Goal: Information Seeking & Learning: Learn about a topic

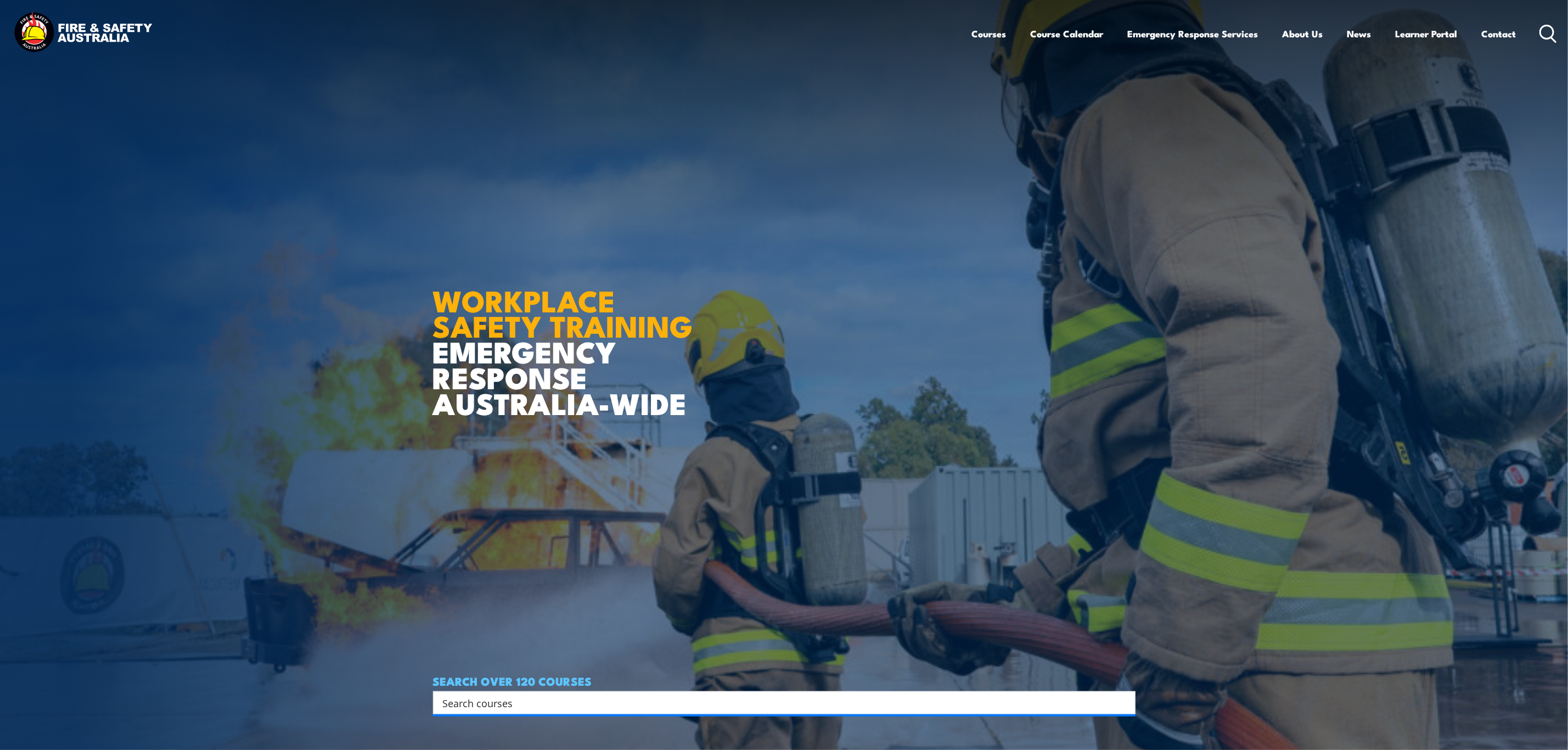
click at [480, 699] on input "Search input" at bounding box center [777, 703] width 668 height 17
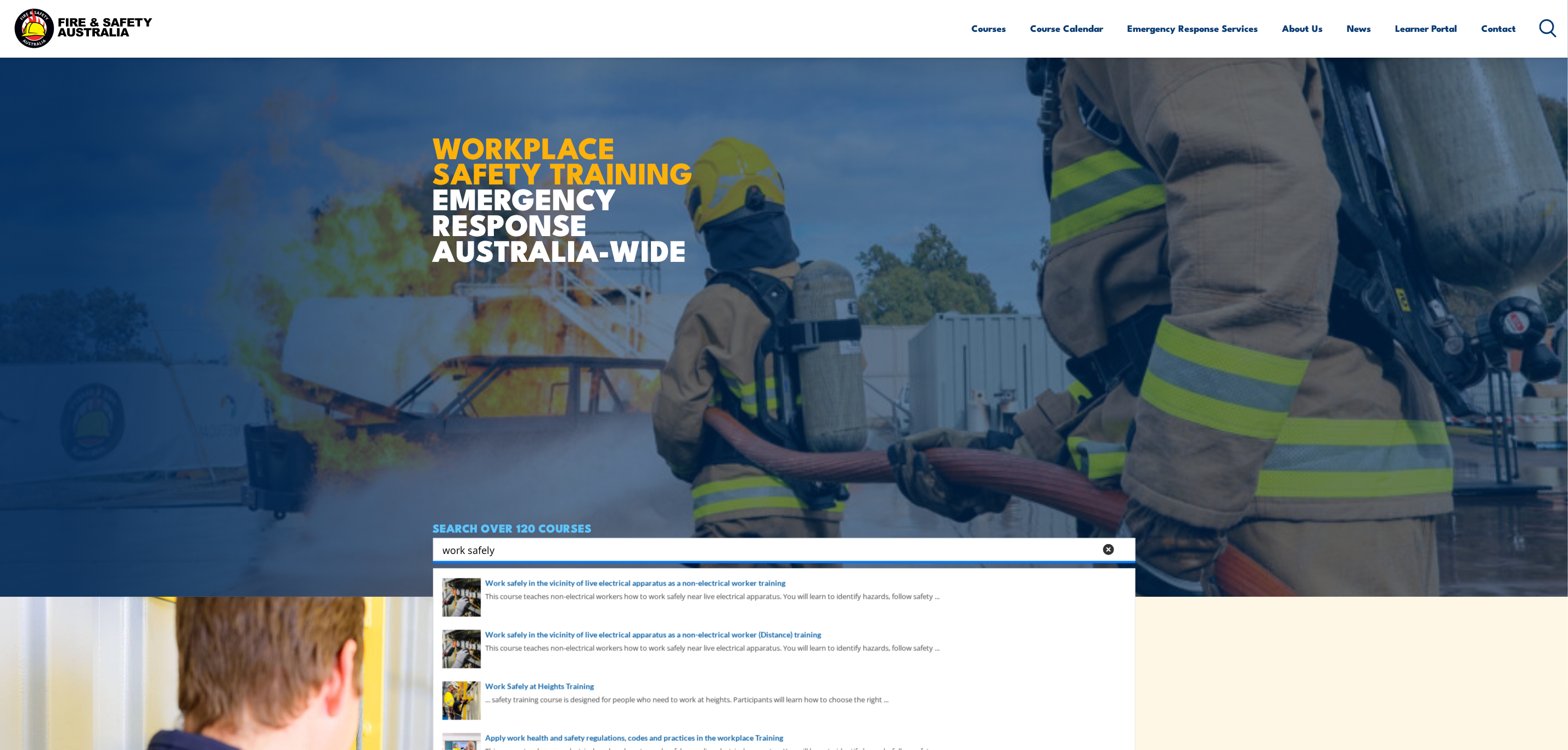
scroll to position [247, 0]
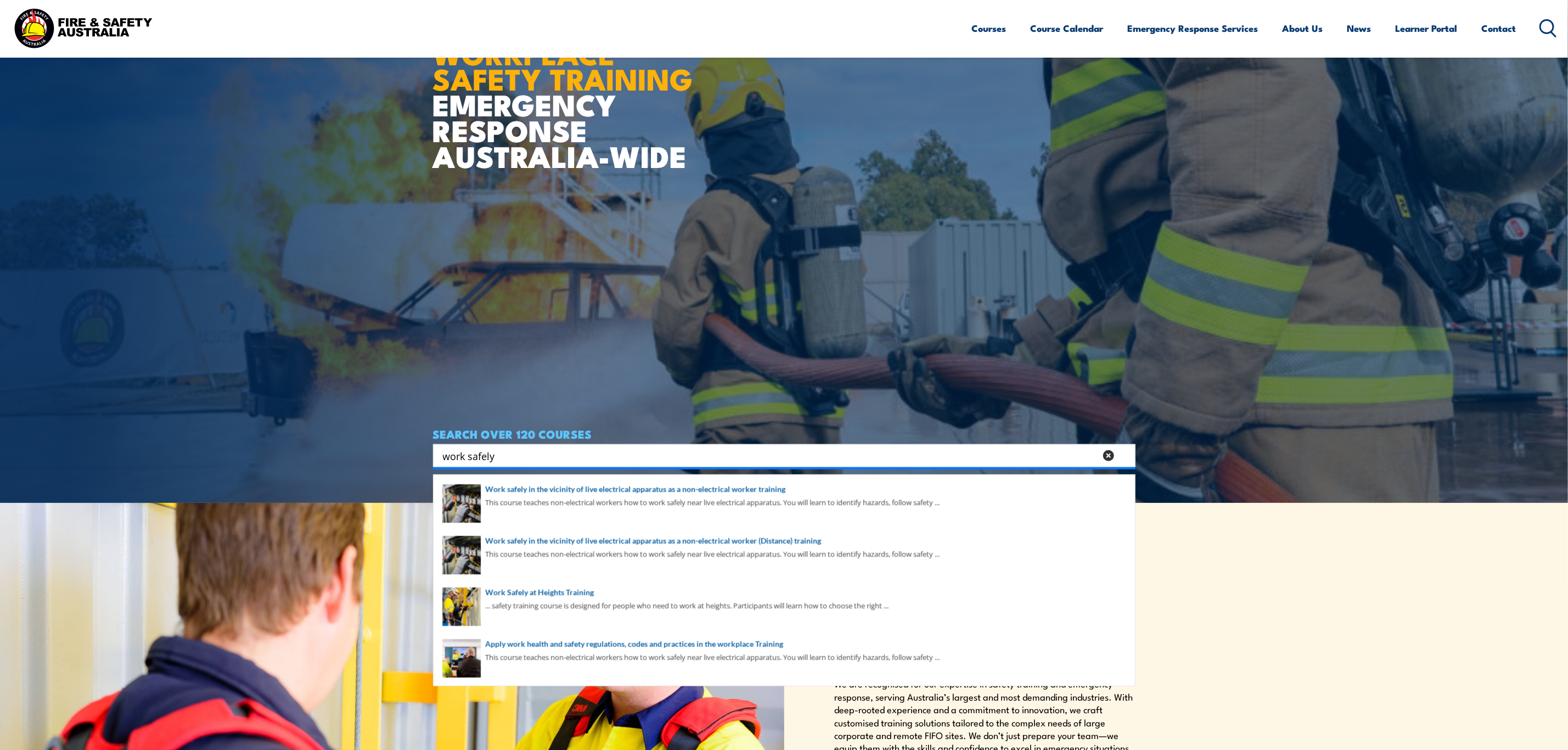
type input "work safely"
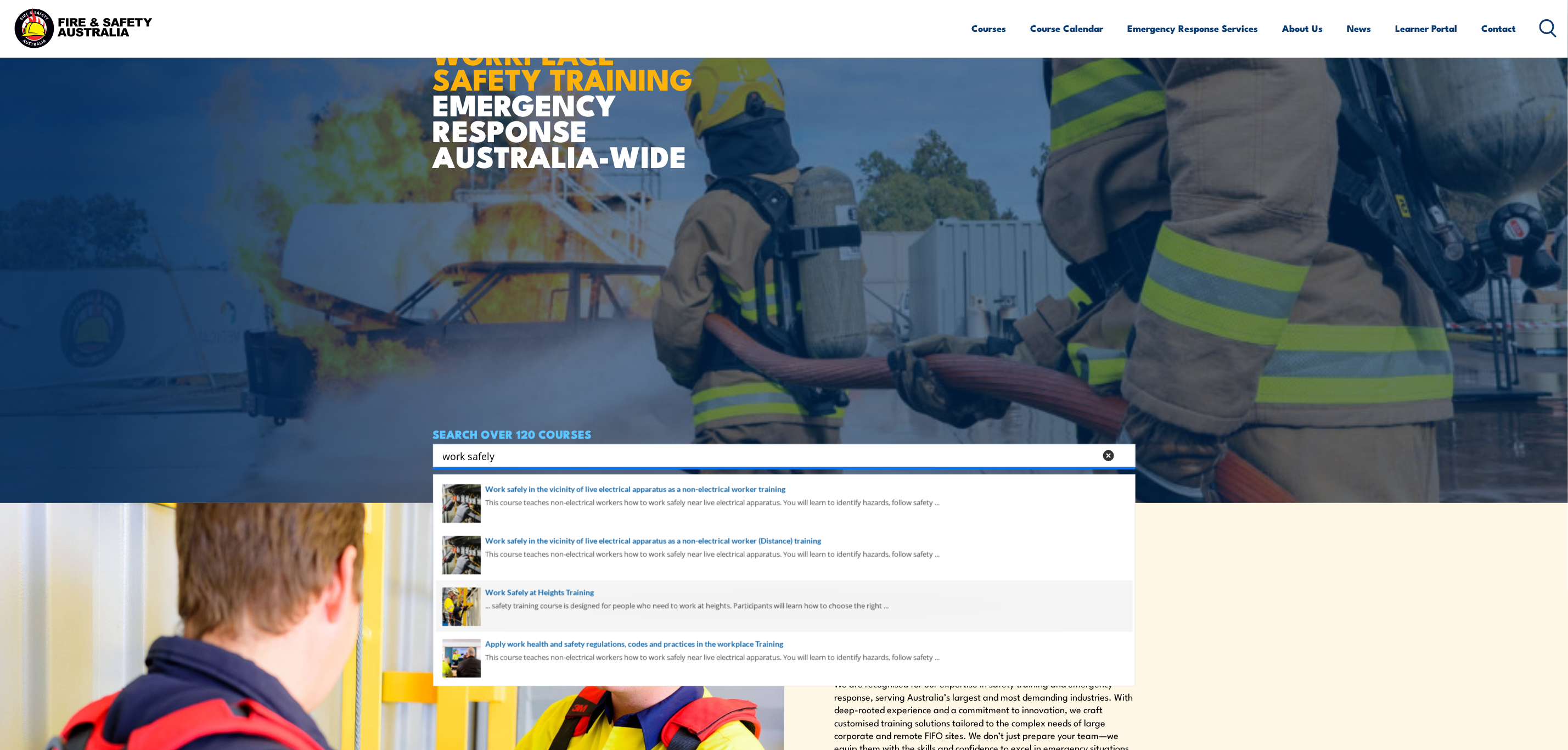
click at [552, 597] on span at bounding box center [784, 606] width 696 height 51
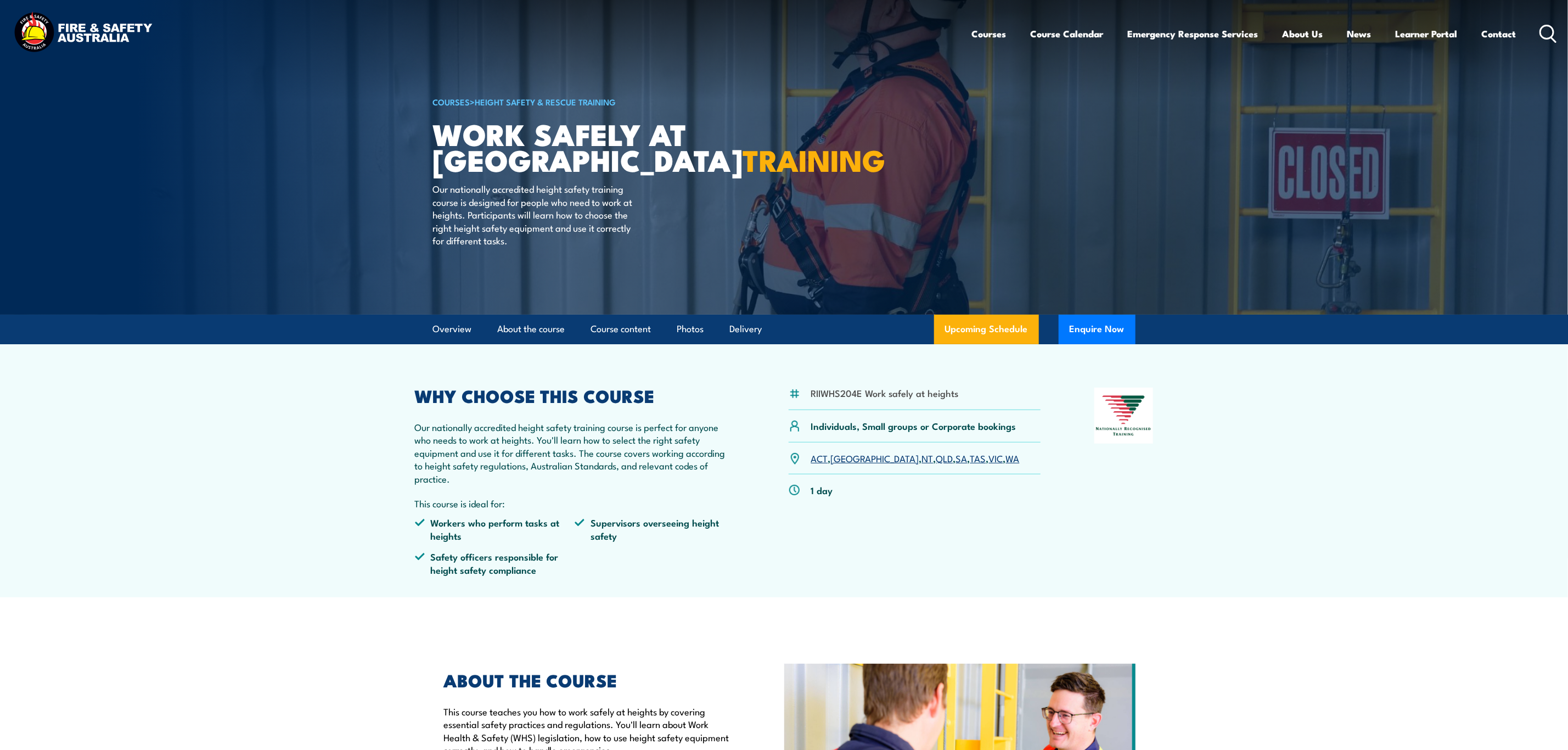
click at [954, 463] on p "ACT , NSW , NT , QLD , SA , TAS , VIC , WA" at bounding box center [915, 458] width 208 height 13
click at [1006, 463] on link "WA" at bounding box center [1013, 458] width 14 height 13
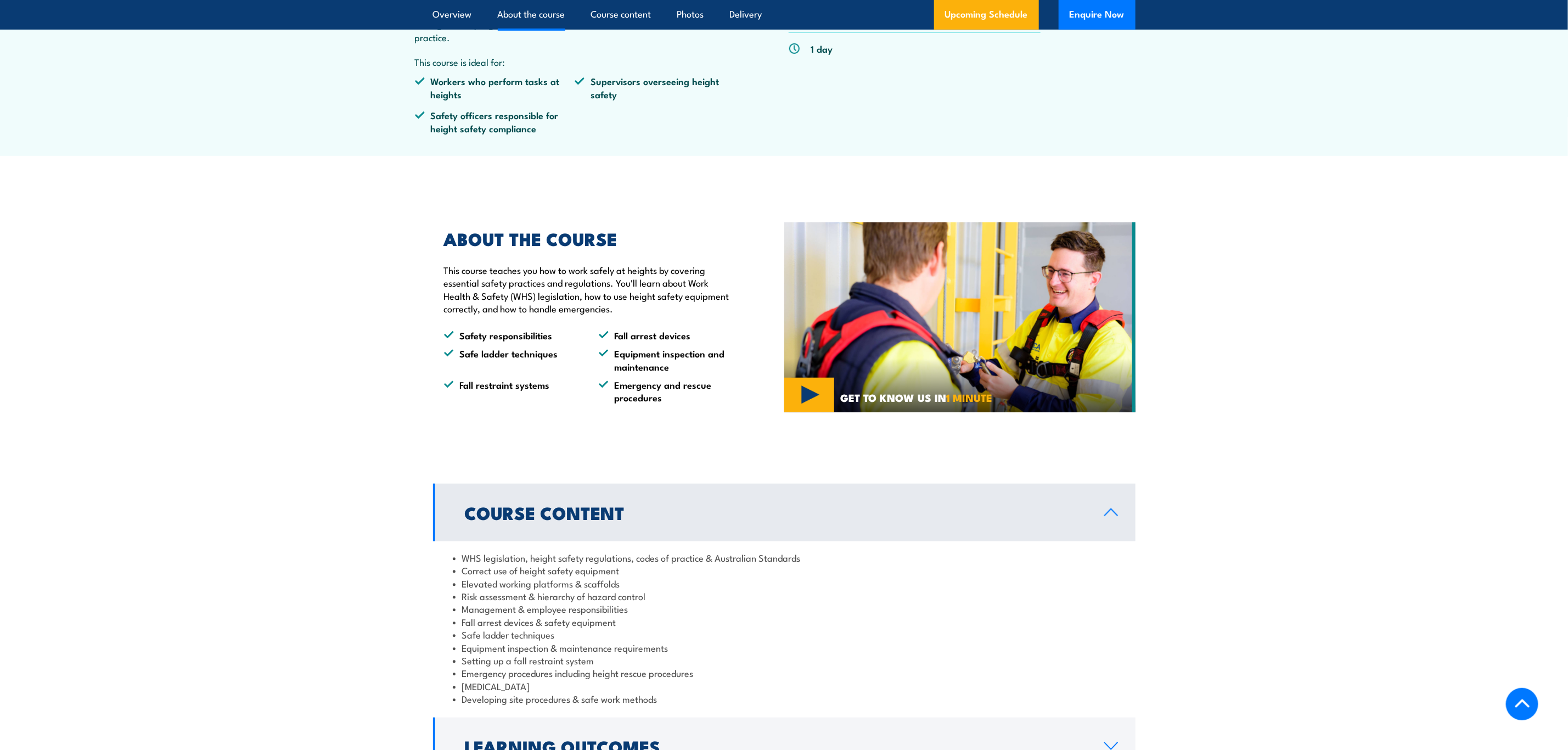
scroll to position [17, 0]
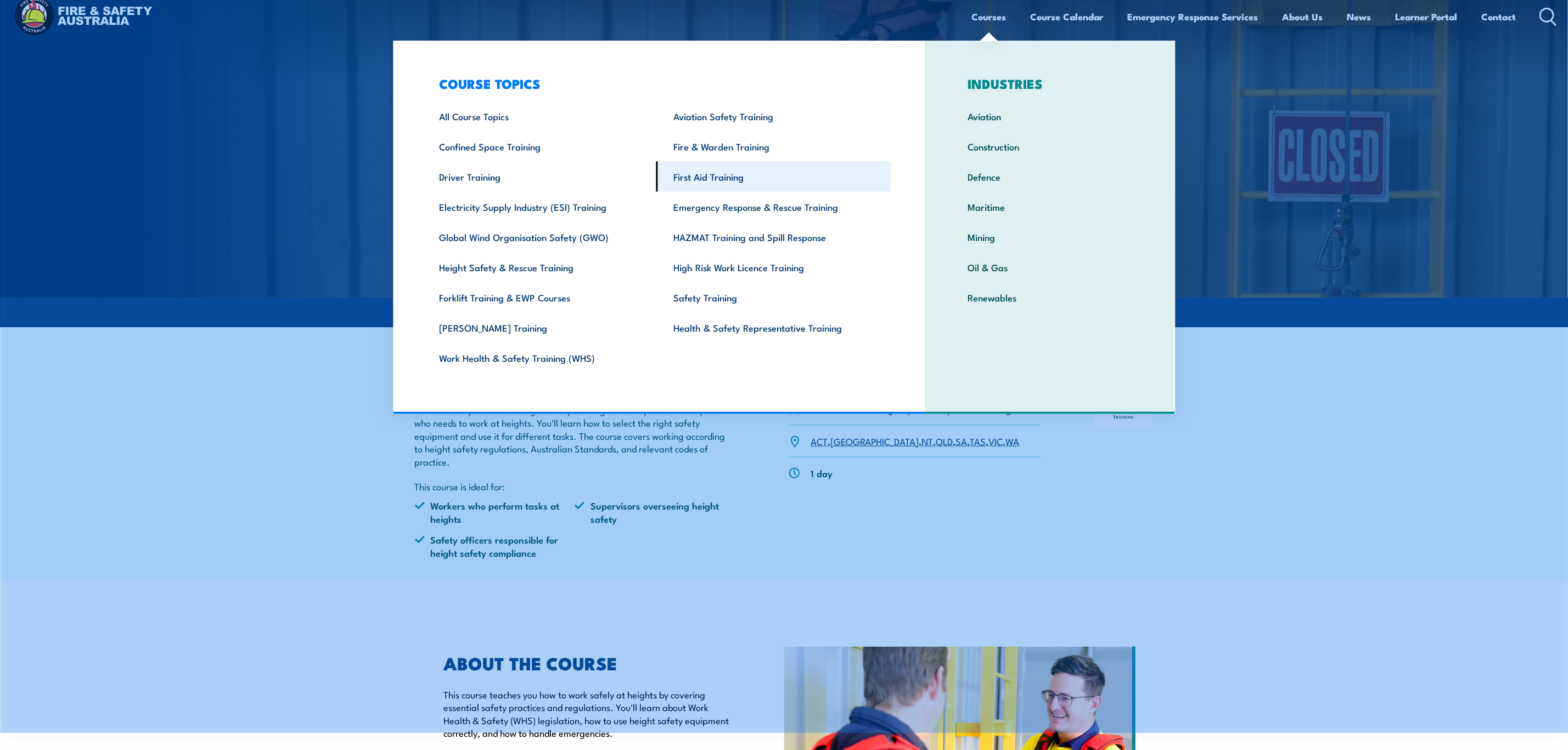
click at [753, 176] on link "First Aid Training" at bounding box center [773, 176] width 234 height 30
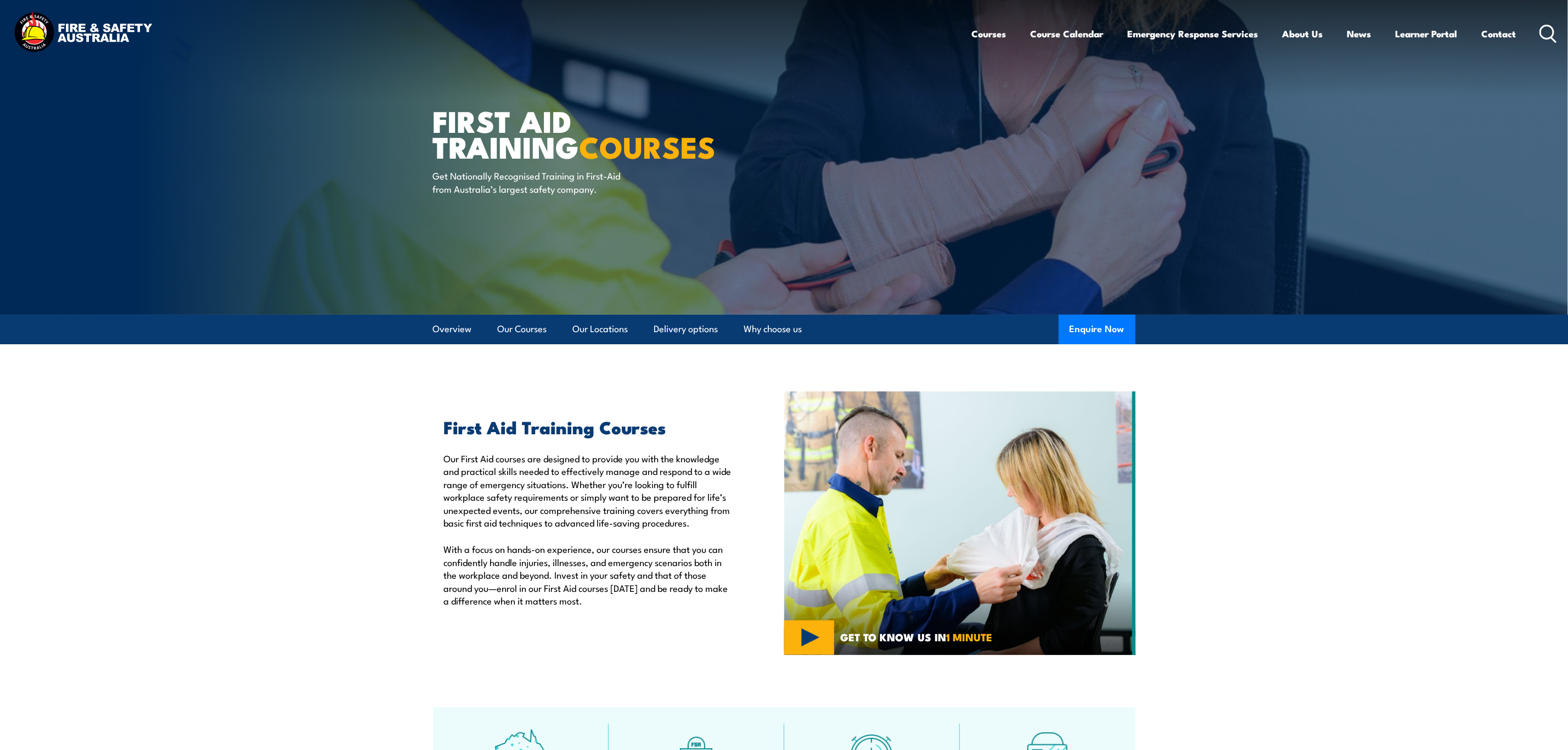
click at [1553, 33] on circle at bounding box center [1547, 32] width 13 height 13
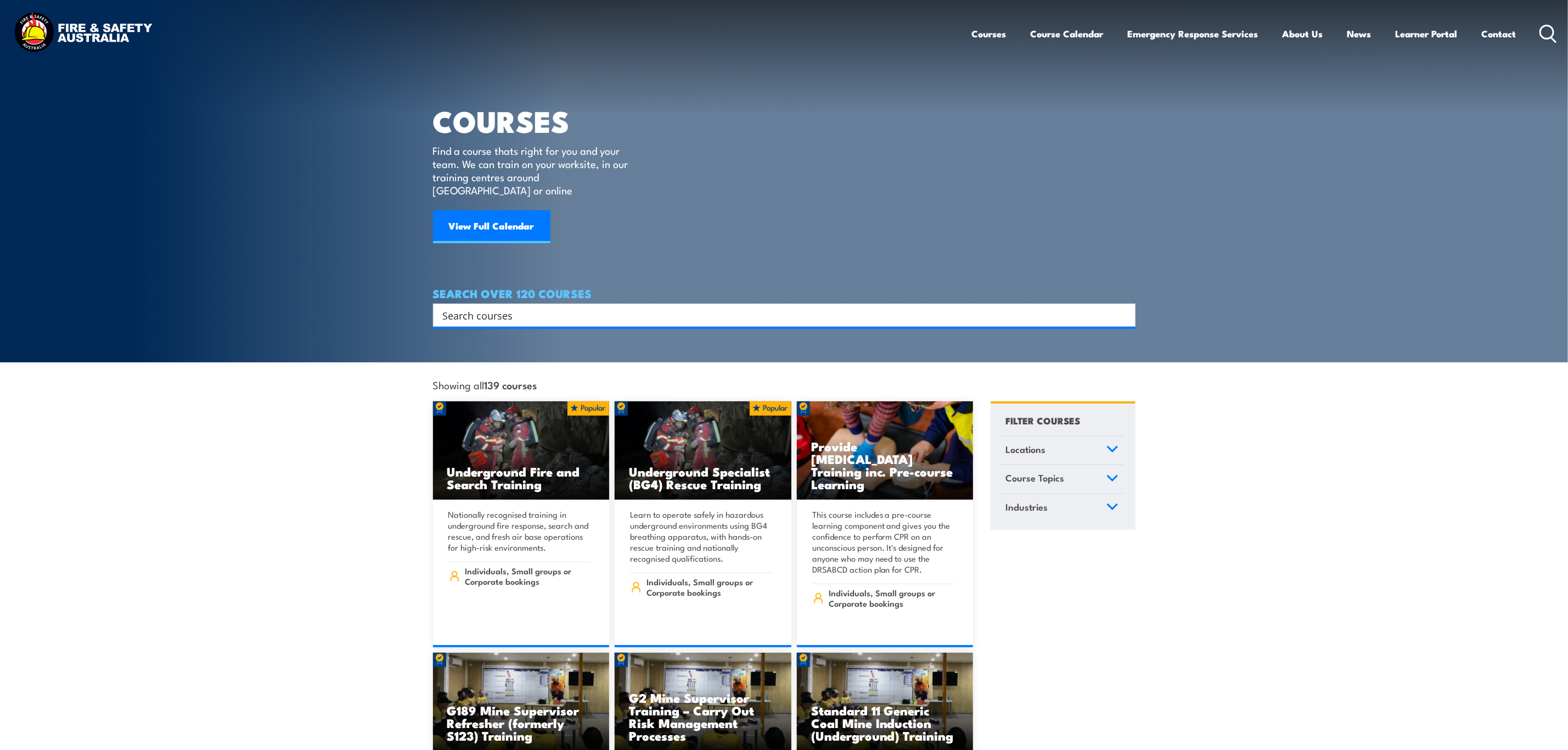
click at [865, 307] on input "Search input" at bounding box center [777, 315] width 668 height 17
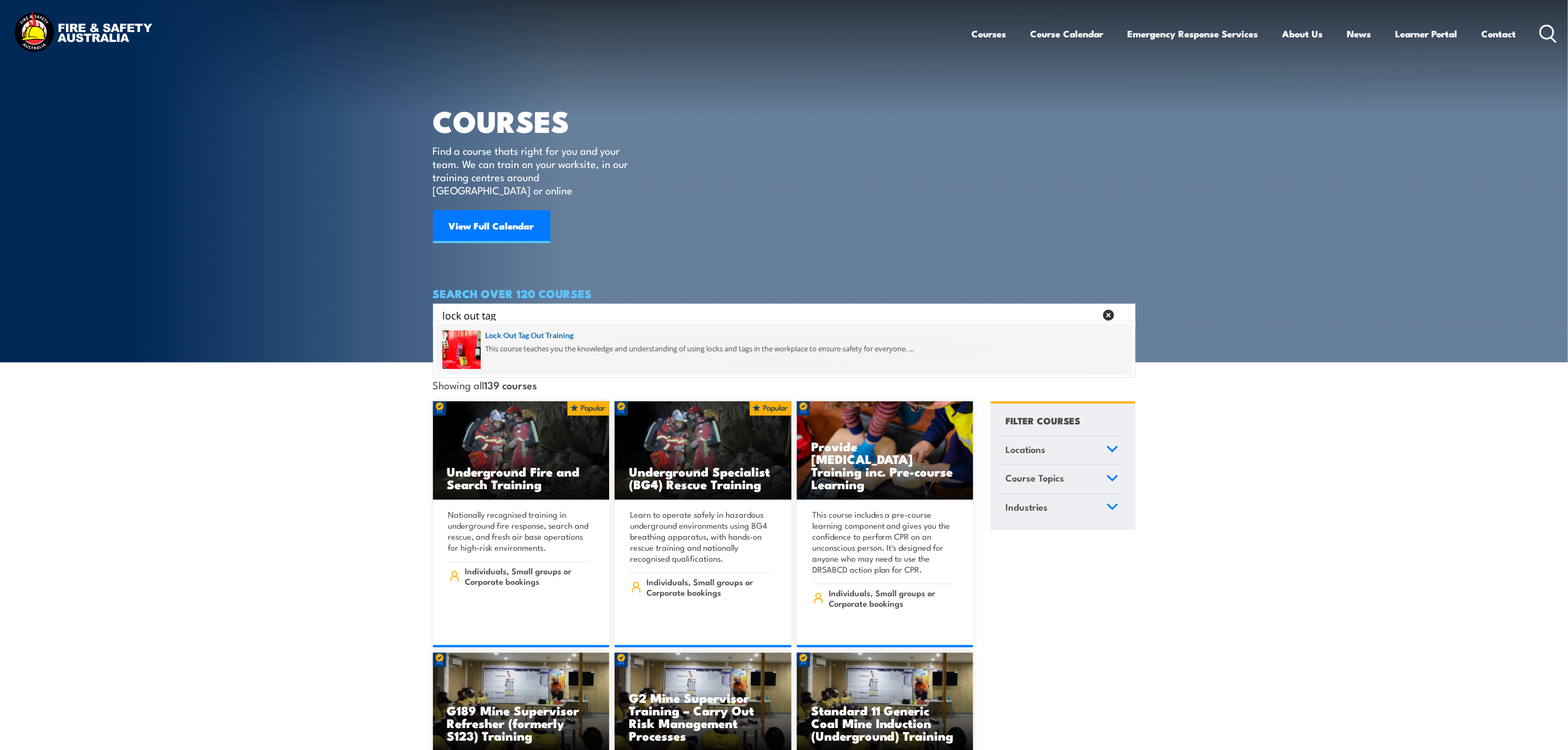
type input "lock out tag"
click at [573, 334] on span at bounding box center [784, 349] width 696 height 51
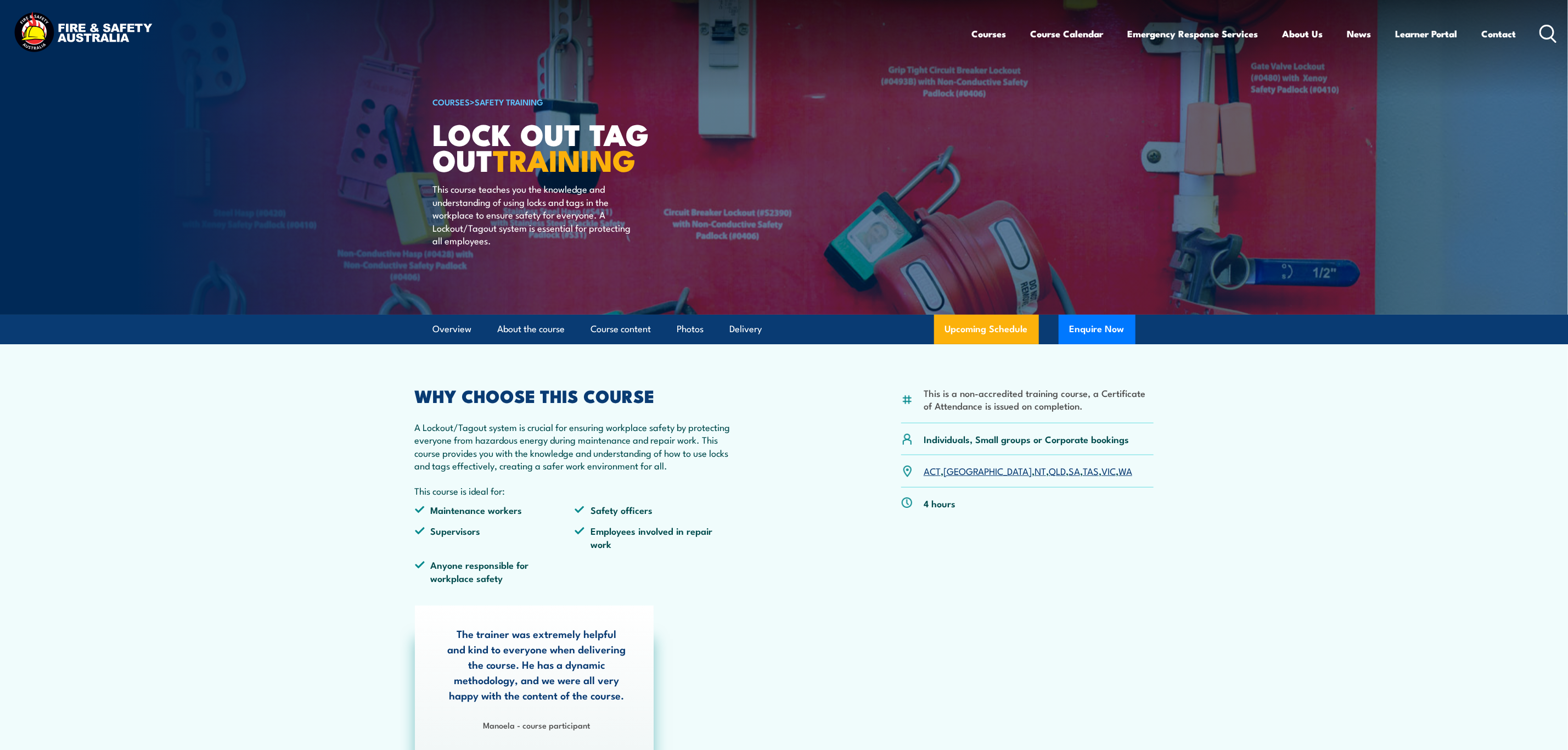
click at [1118, 466] on link "WA" at bounding box center [1125, 471] width 14 height 13
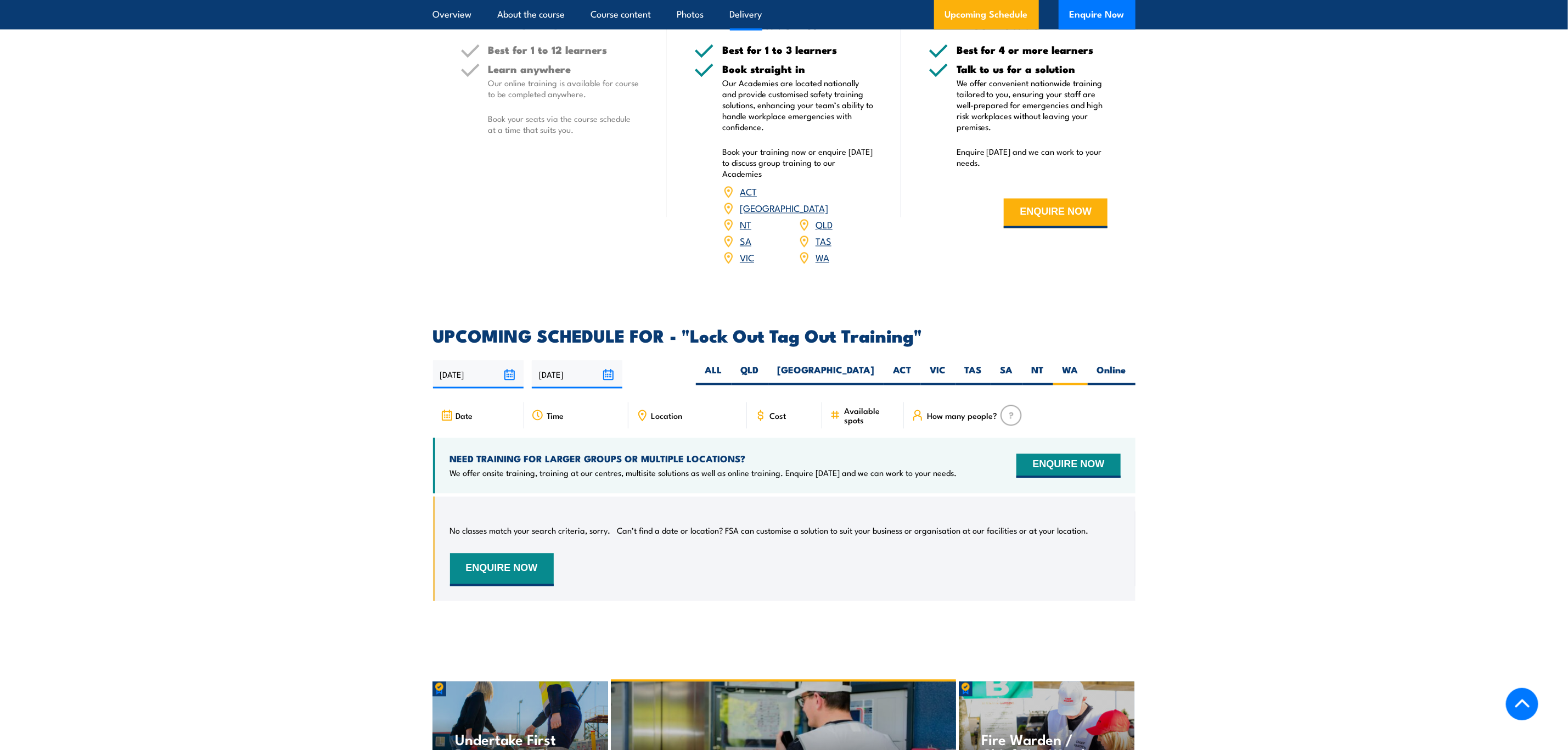
scroll to position [1523, 0]
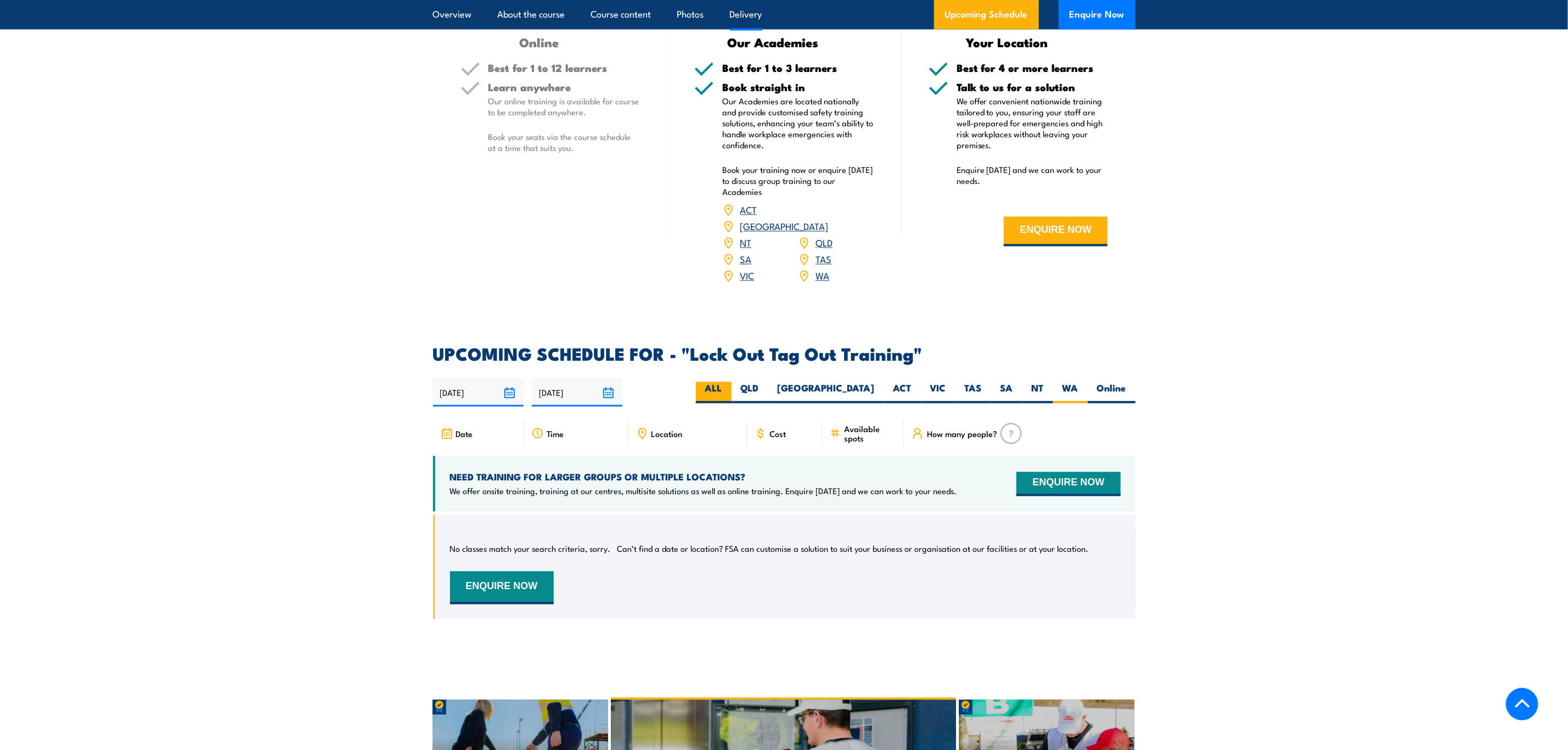
click at [732, 382] on label "ALL" at bounding box center [714, 393] width 35 height 21
click at [730, 382] on input "ALL" at bounding box center [726, 386] width 7 height 7
radio input "true"
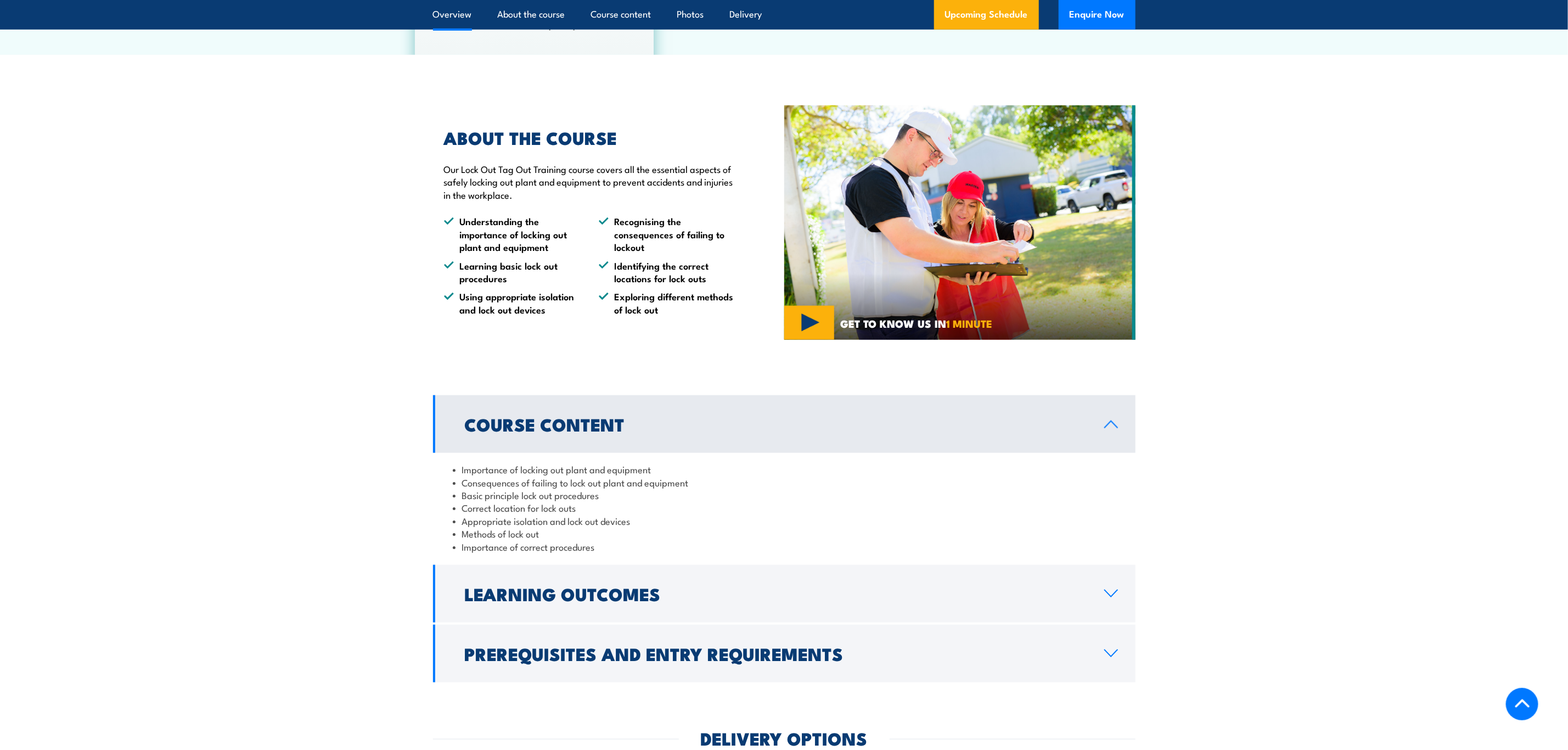
scroll to position [288, 0]
